Goal: Information Seeking & Learning: Understand process/instructions

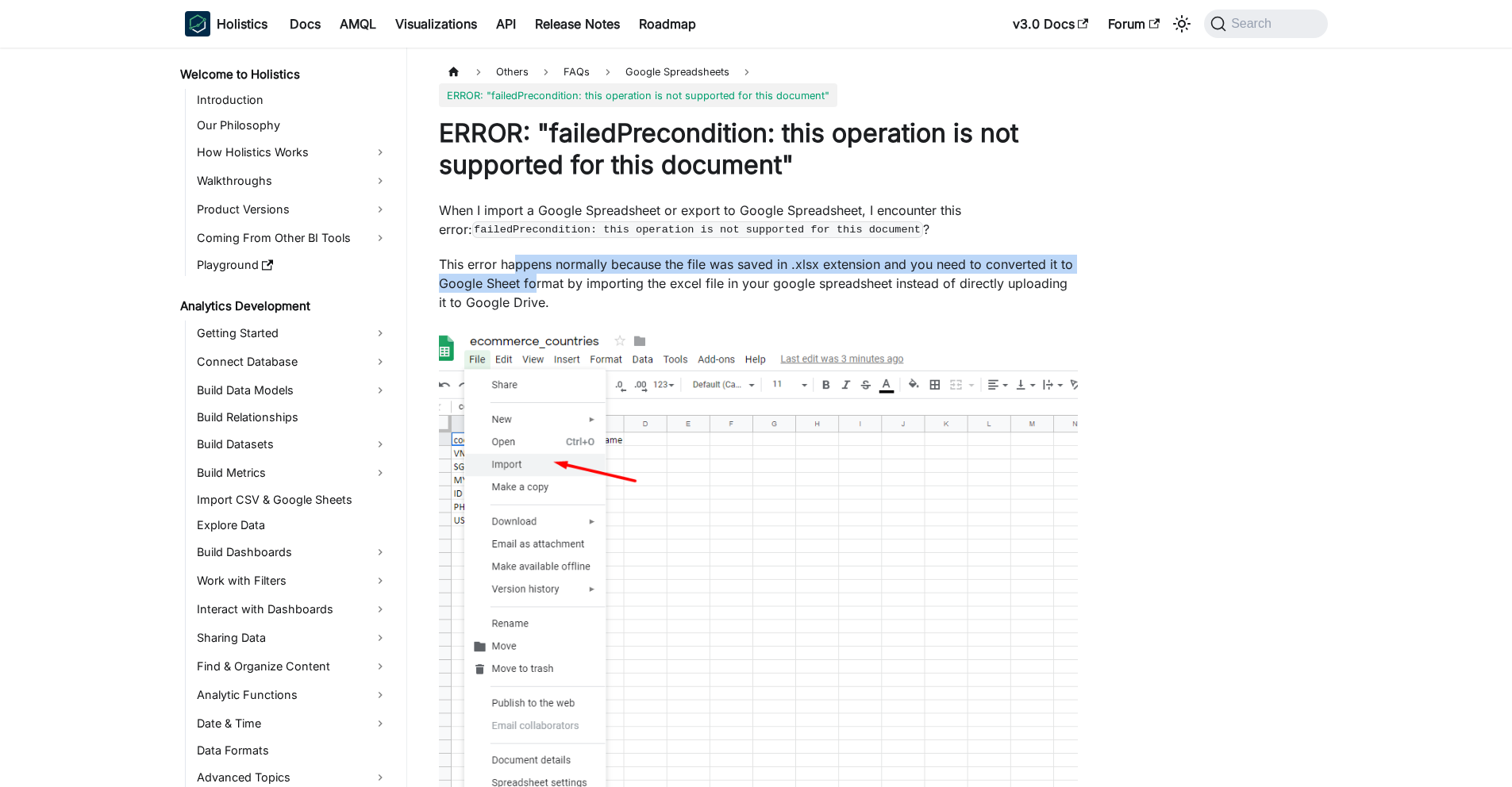
drag, startPoint x: 0, startPoint y: 0, endPoint x: 536, endPoint y: 288, distance: 608.5
click at [536, 288] on p "This error happens normally because the file was saved in .xlsx extension and y…" at bounding box center [758, 283] width 639 height 57
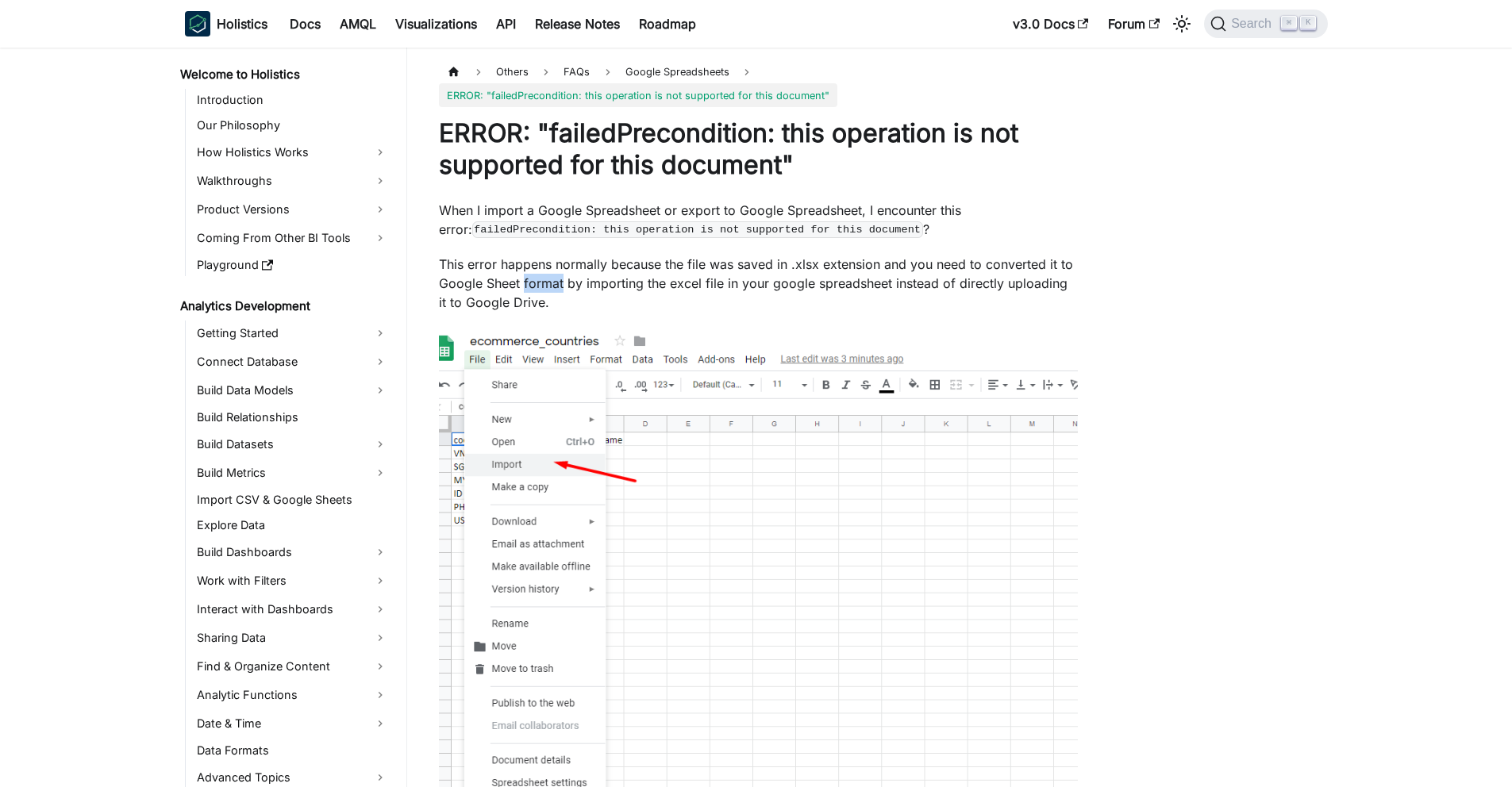
click at [536, 288] on p "This error happens normally because the file was saved in .xlsx extension and y…" at bounding box center [758, 283] width 639 height 57
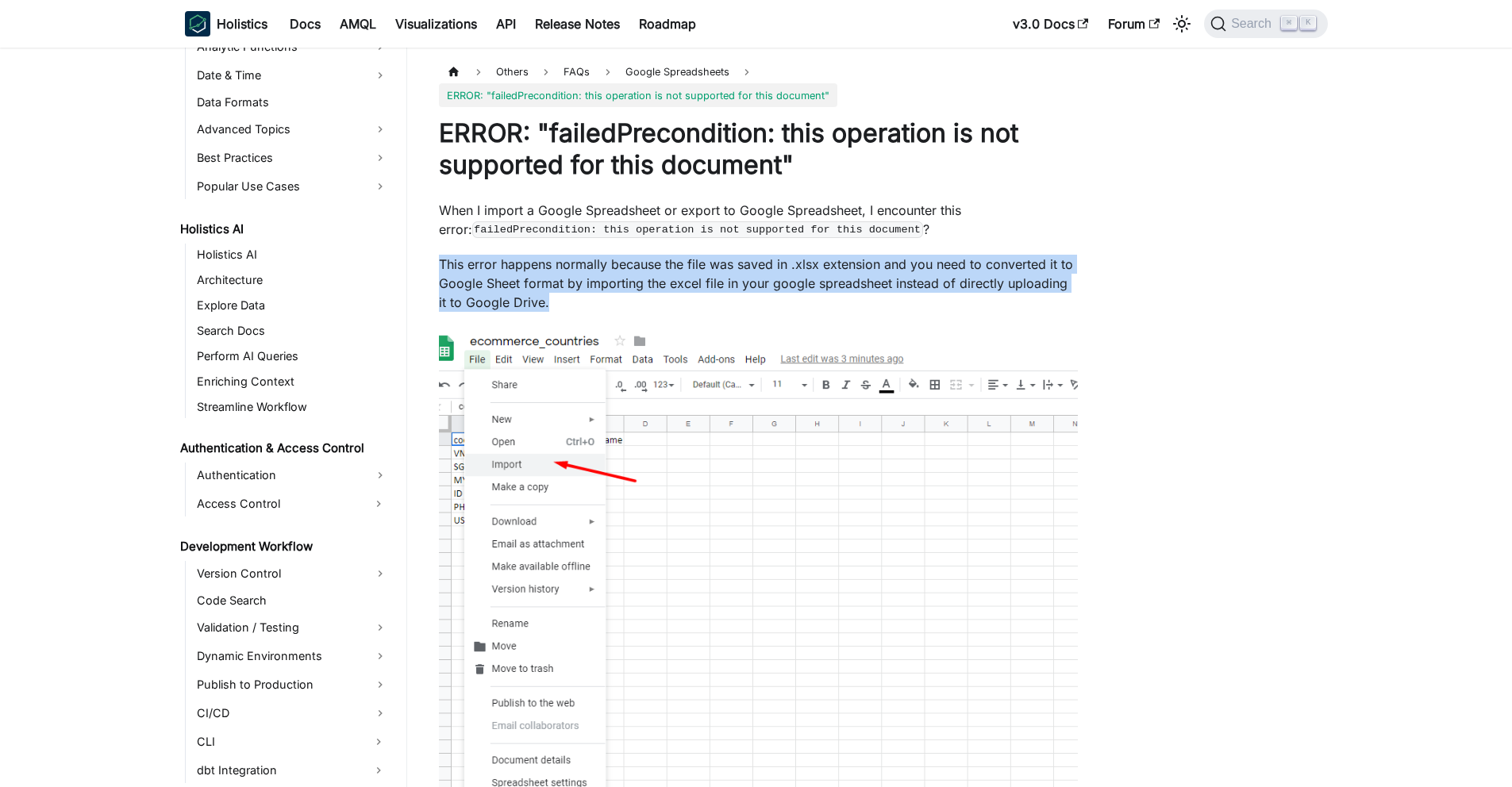
click at [536, 288] on p "This error happens normally because the file was saved in .xlsx extension and y…" at bounding box center [758, 283] width 639 height 57
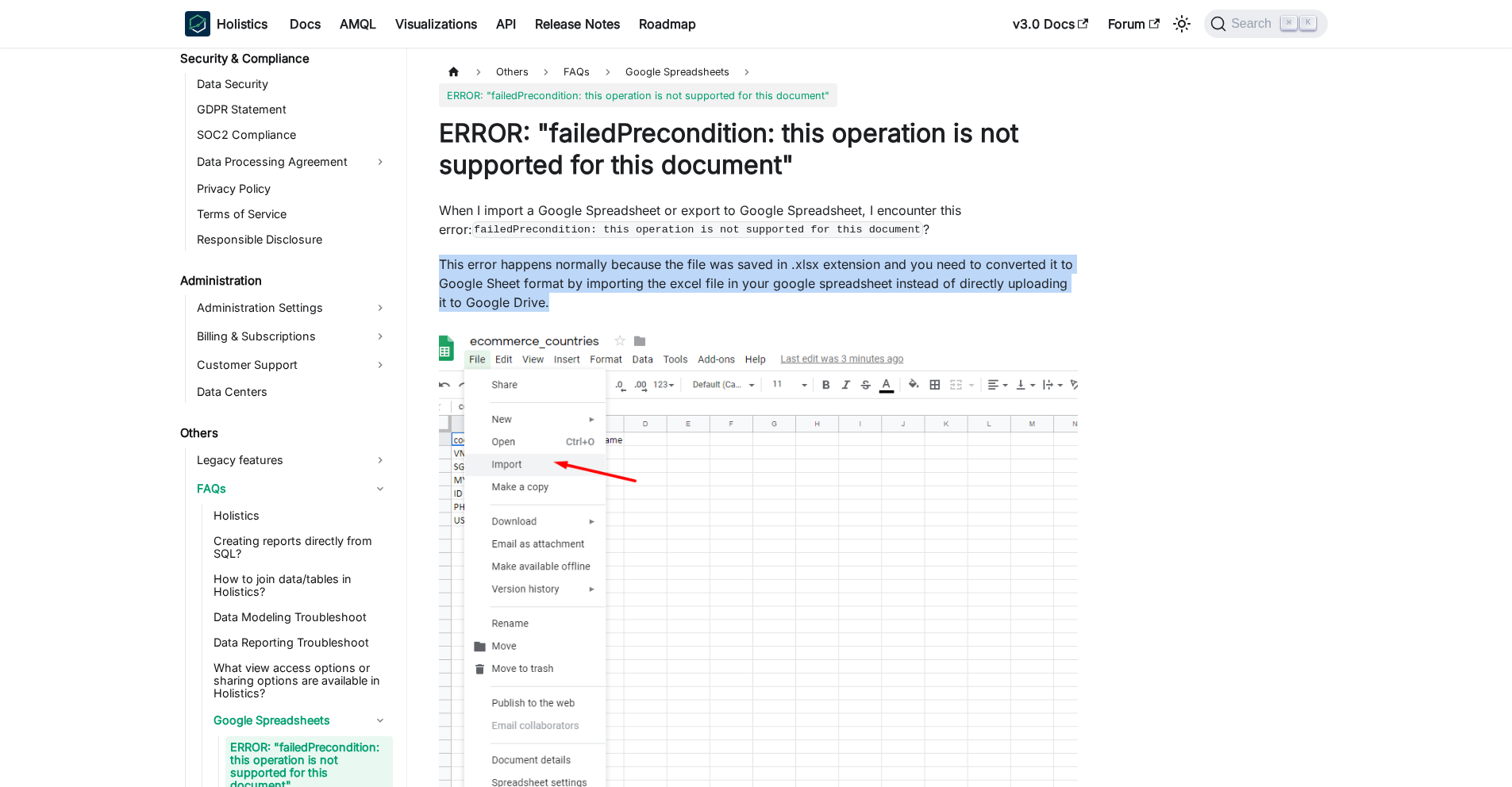
scroll to position [1847, 0]
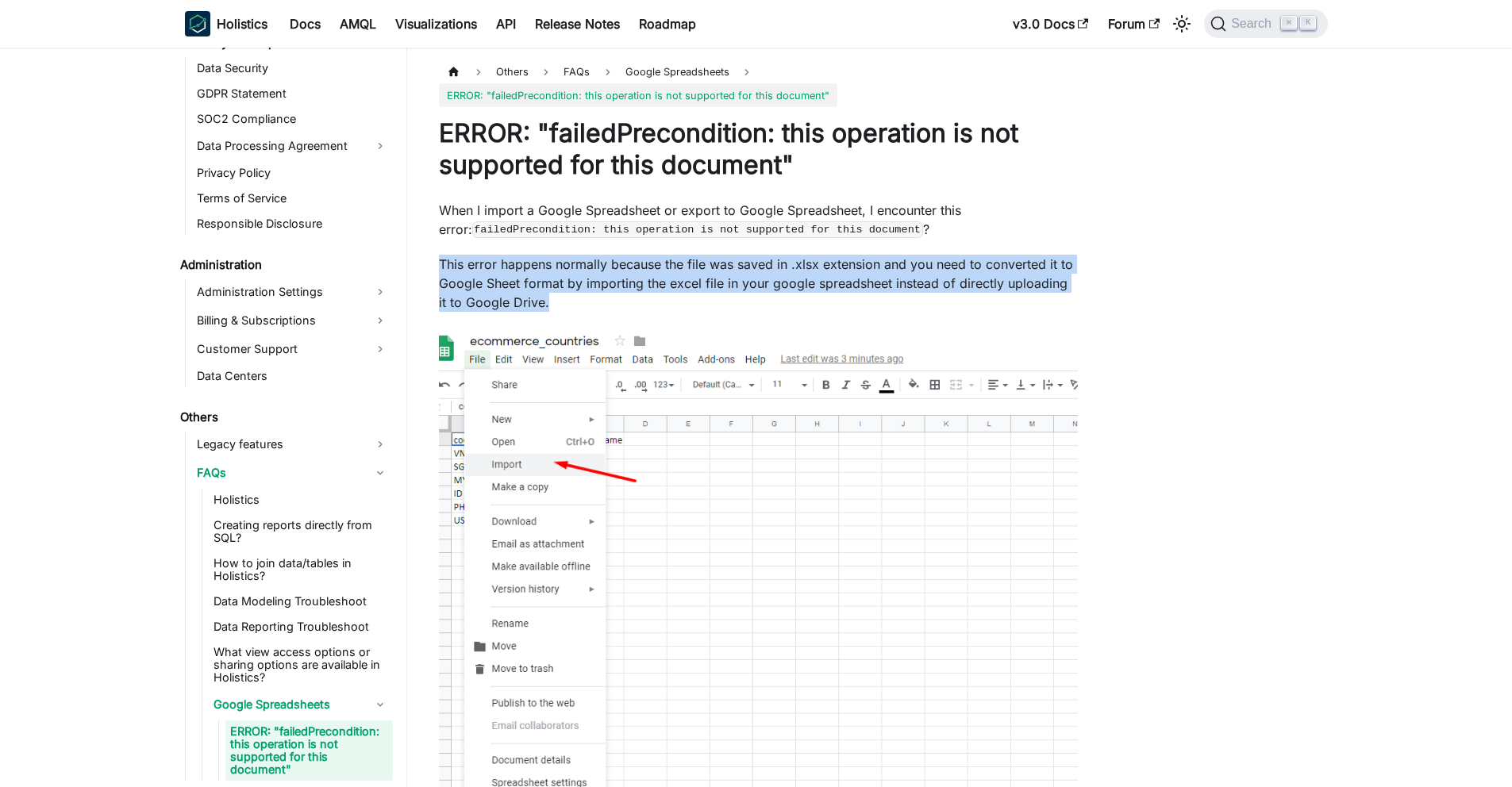
click at [536, 285] on p "This error happens normally because the file was saved in .xlsx extension and y…" at bounding box center [758, 283] width 639 height 57
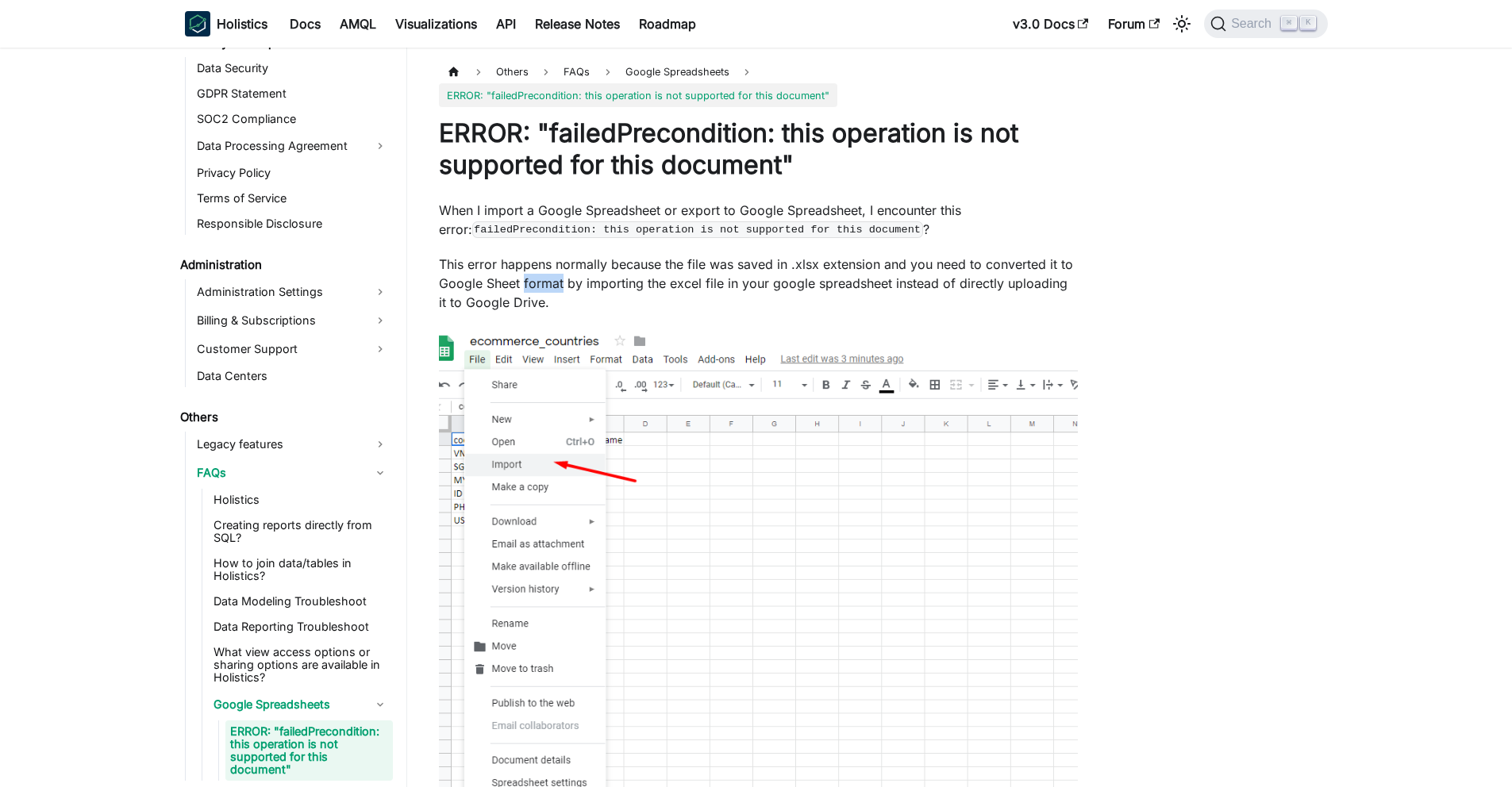
click at [536, 285] on p "This error happens normally because the file was saved in .xlsx extension and y…" at bounding box center [758, 283] width 639 height 57
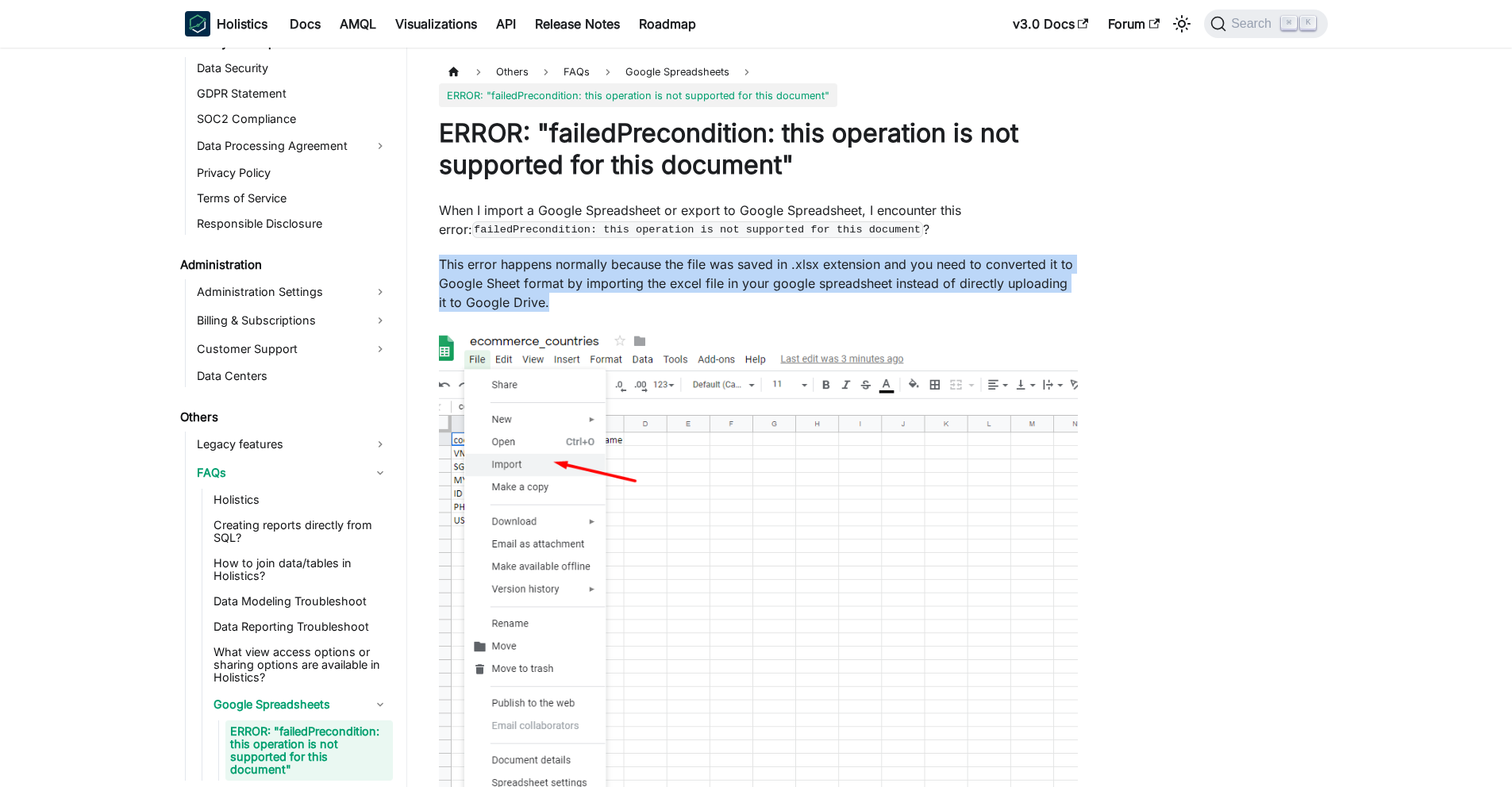
click at [536, 285] on p "This error happens normally because the file was saved in .xlsx extension and y…" at bounding box center [758, 283] width 639 height 57
click at [534, 283] on p "This error happens normally because the file was saved in .xlsx extension and y…" at bounding box center [758, 283] width 639 height 57
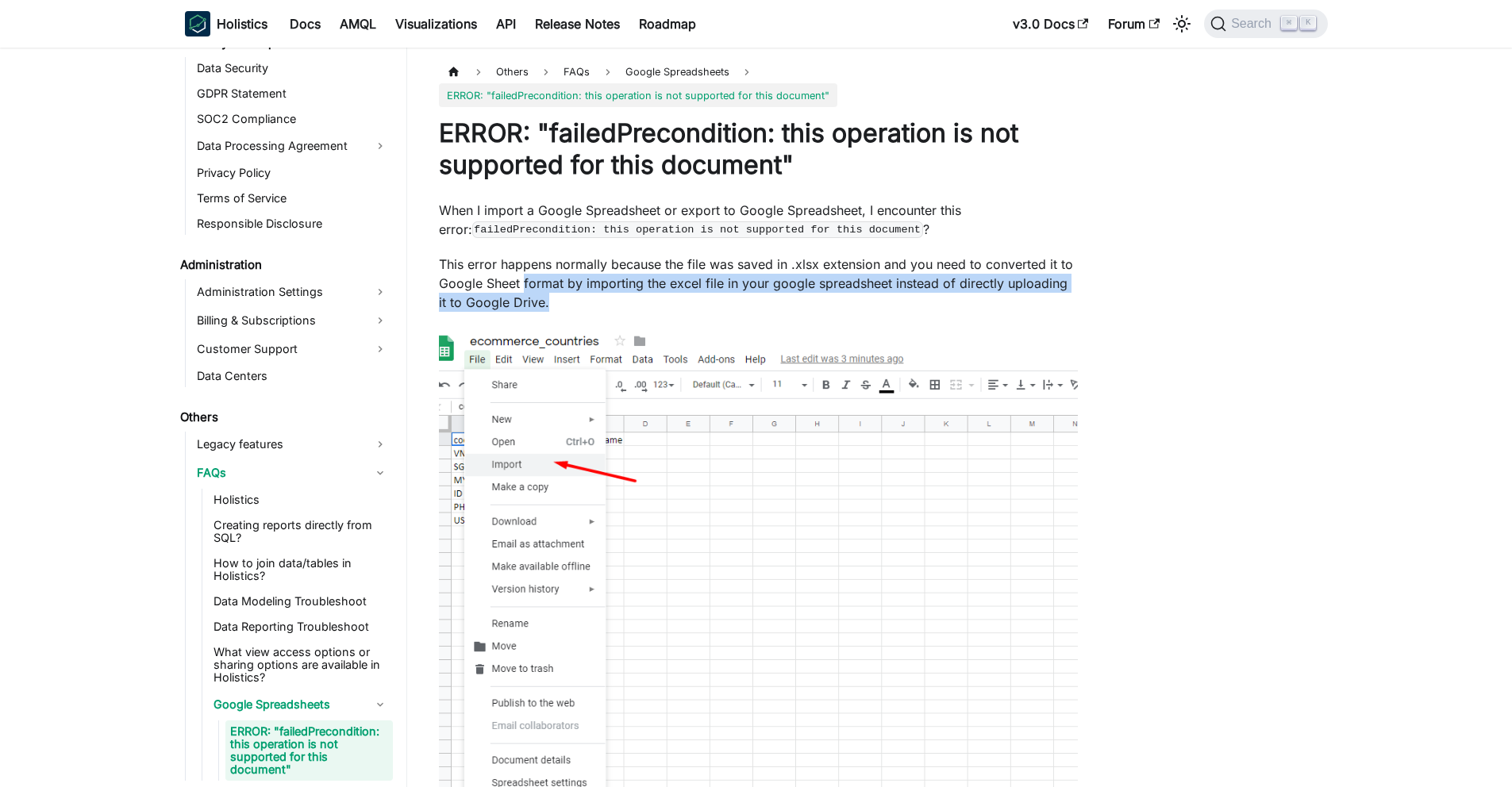
drag, startPoint x: 534, startPoint y: 283, endPoint x: 570, endPoint y: 308, distance: 43.8
click at [570, 308] on p "This error happens normally because the file was saved in .xlsx extension and y…" at bounding box center [758, 283] width 639 height 57
drag, startPoint x: 570, startPoint y: 308, endPoint x: 552, endPoint y: 276, distance: 36.7
click at [552, 276] on p "This error happens normally because the file was saved in .xlsx extension and y…" at bounding box center [758, 283] width 639 height 57
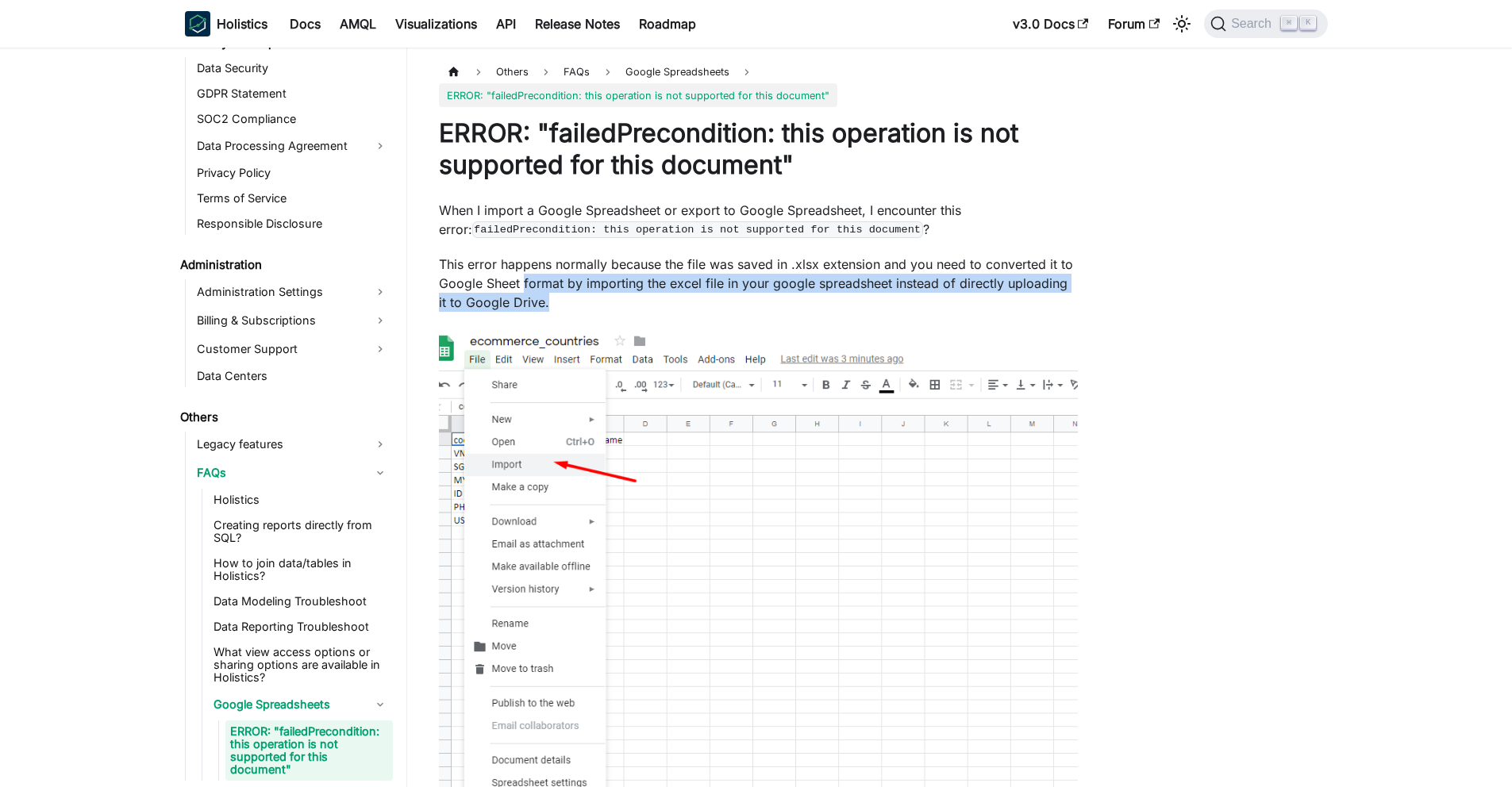
click at [552, 276] on p "This error happens normally because the file was saved in .xlsx extension and y…" at bounding box center [758, 283] width 639 height 57
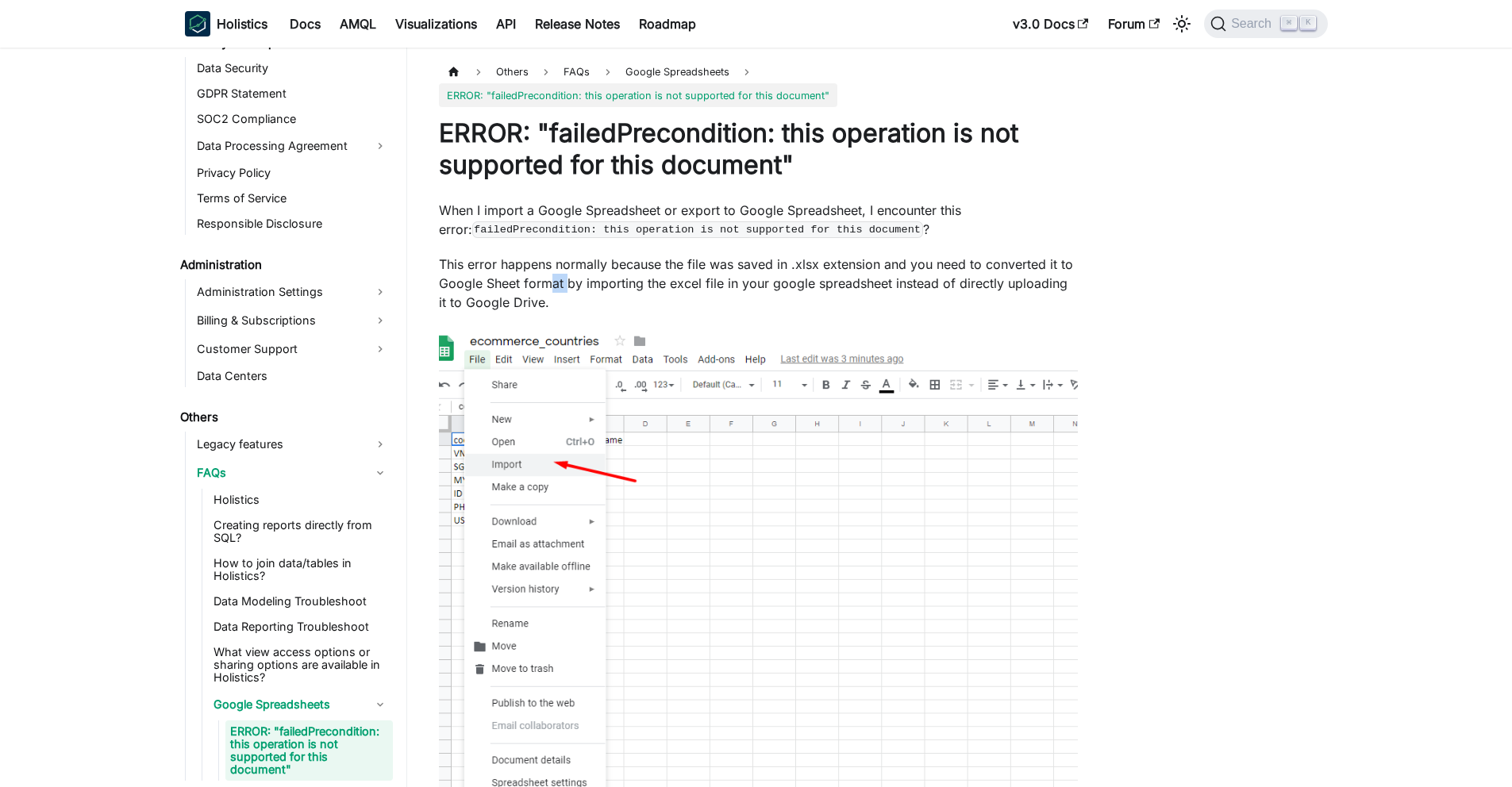
drag, startPoint x: 558, startPoint y: 277, endPoint x: 574, endPoint y: 291, distance: 21.3
click at [572, 290] on p "This error happens normally because the file was saved in .xlsx extension and y…" at bounding box center [758, 283] width 639 height 57
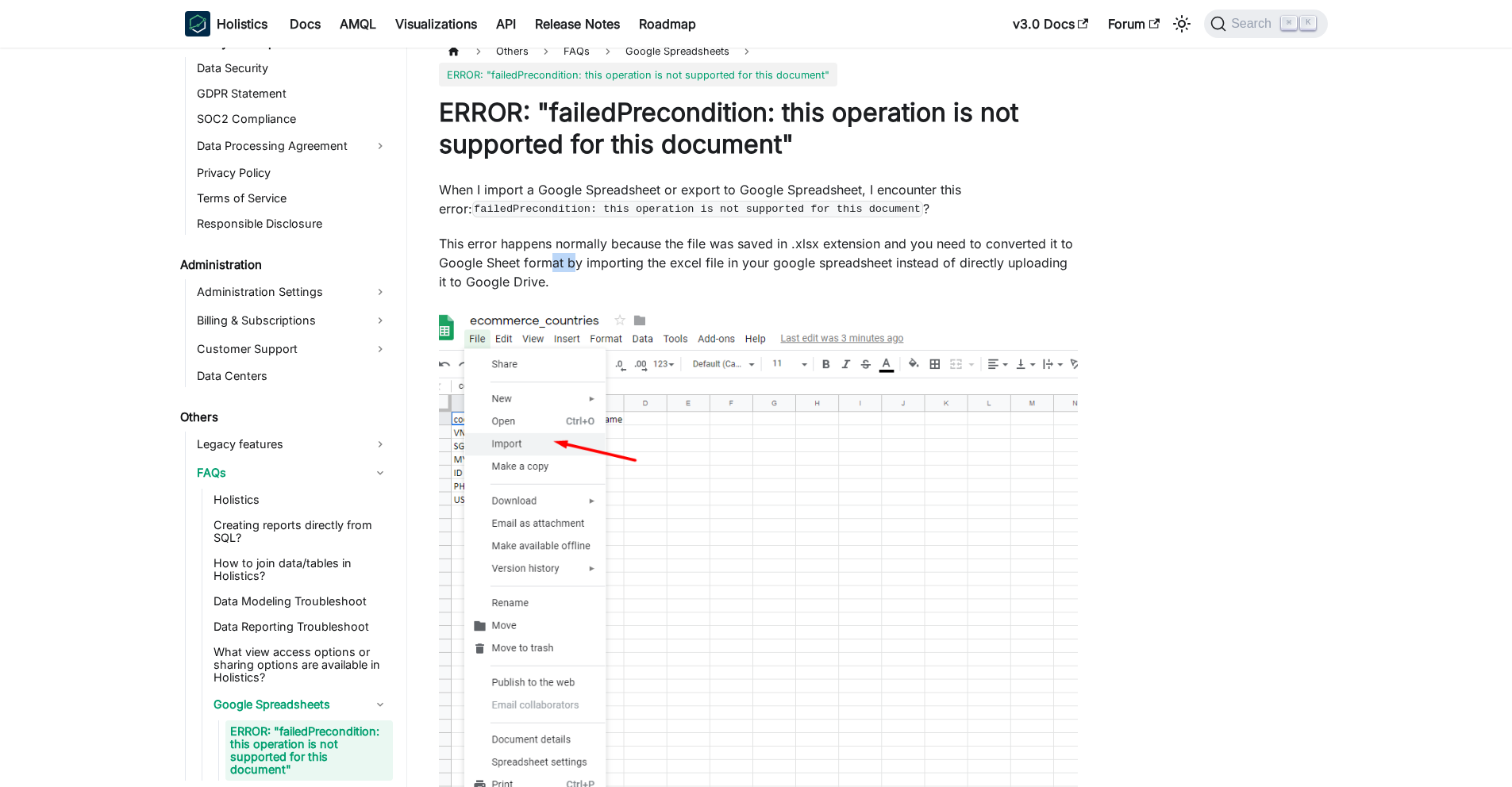
scroll to position [0, 0]
